Goal: Find specific page/section: Find specific page/section

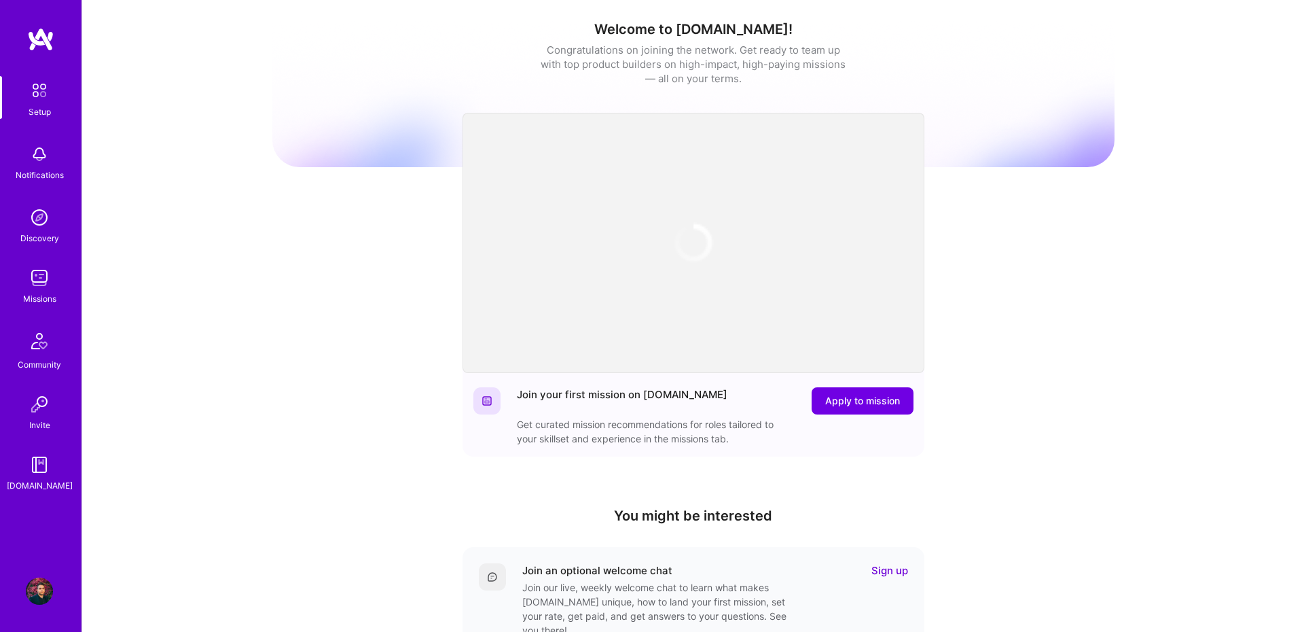
click at [50, 304] on div "Missions" at bounding box center [39, 298] width 33 height 14
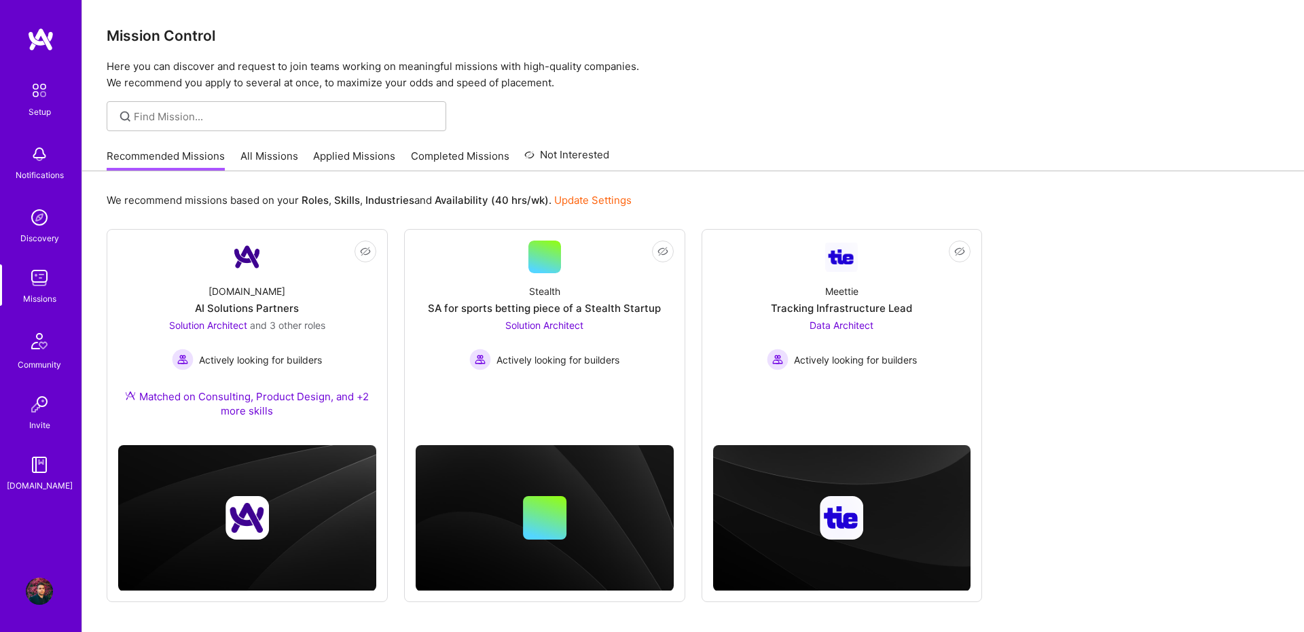
click at [274, 159] on link "All Missions" at bounding box center [269, 160] width 58 height 22
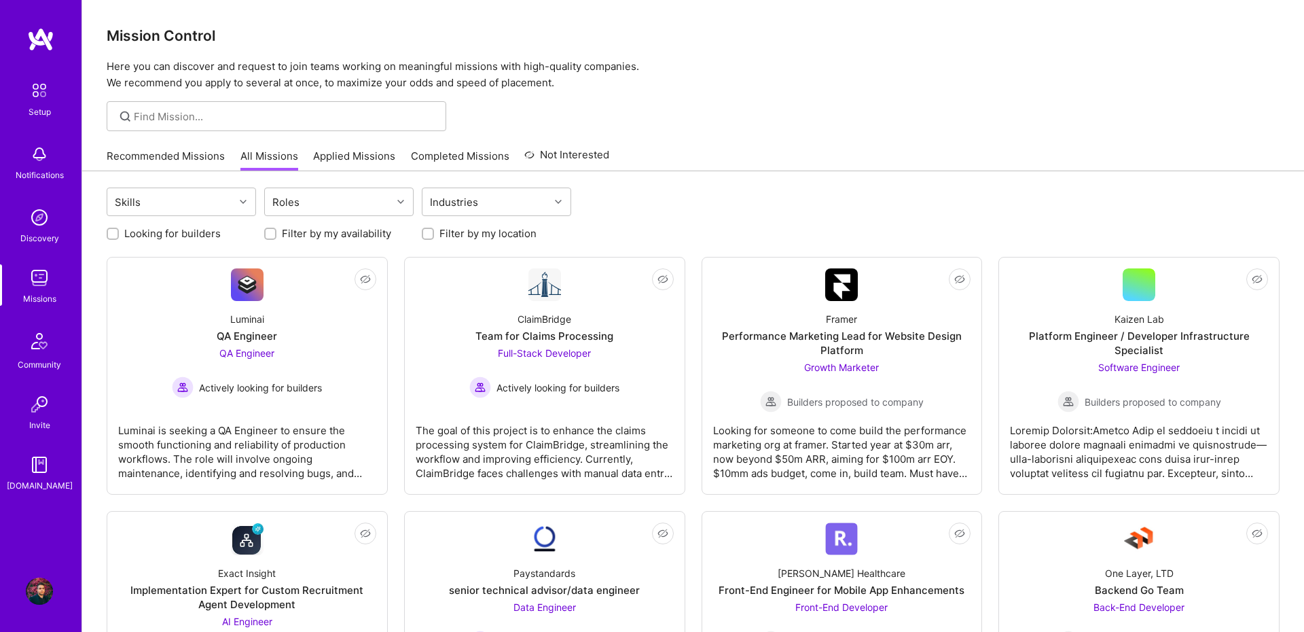
click at [344, 164] on link "Applied Missions" at bounding box center [354, 160] width 82 height 22
